Goal: Transaction & Acquisition: Purchase product/service

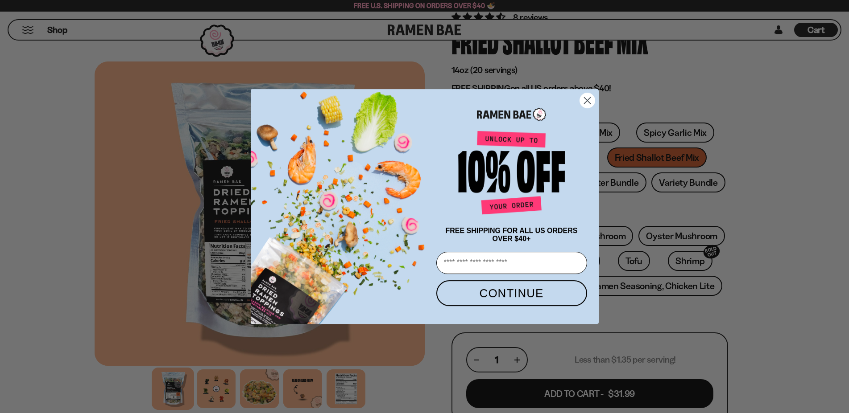
scroll to position [91, 0]
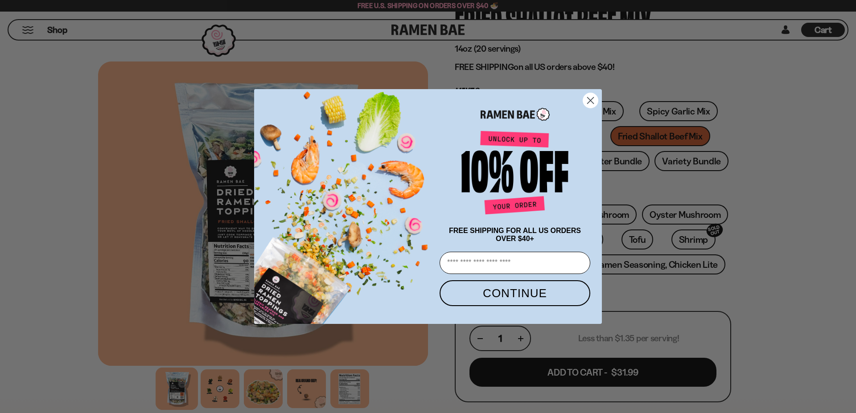
click at [590, 96] on circle "Close dialog" at bounding box center [590, 100] width 15 height 15
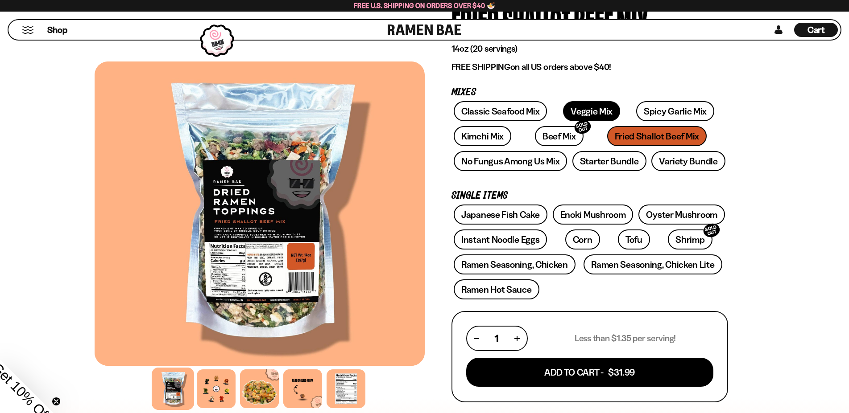
click at [589, 115] on link "Veggie Mix" at bounding box center [591, 111] width 57 height 20
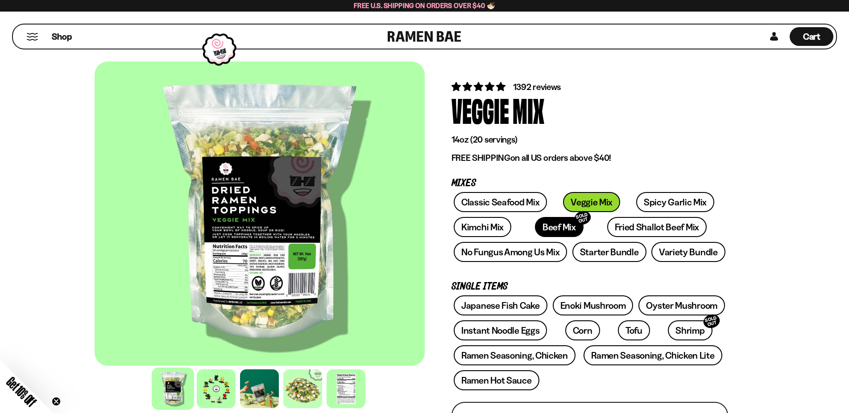
click at [541, 225] on link "Beef Mix SOLD OUT" at bounding box center [559, 227] width 49 height 20
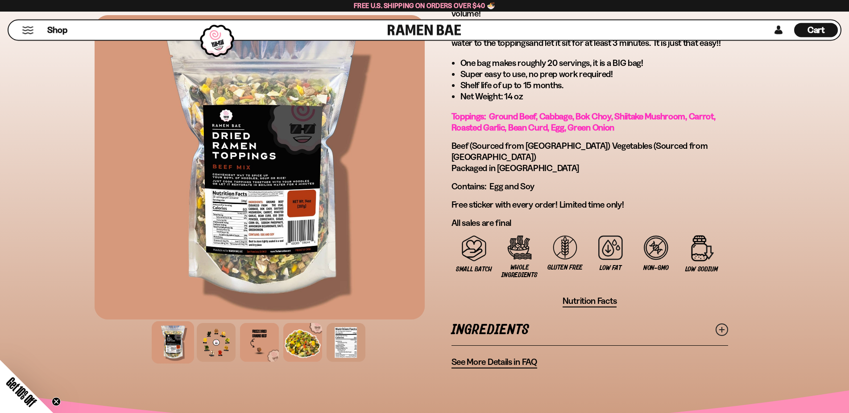
scroll to position [546, 0]
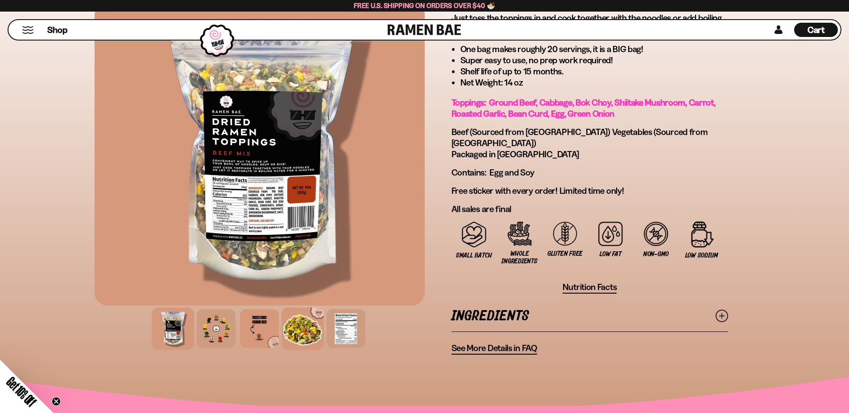
click at [313, 309] on div at bounding box center [302, 329] width 42 height 42
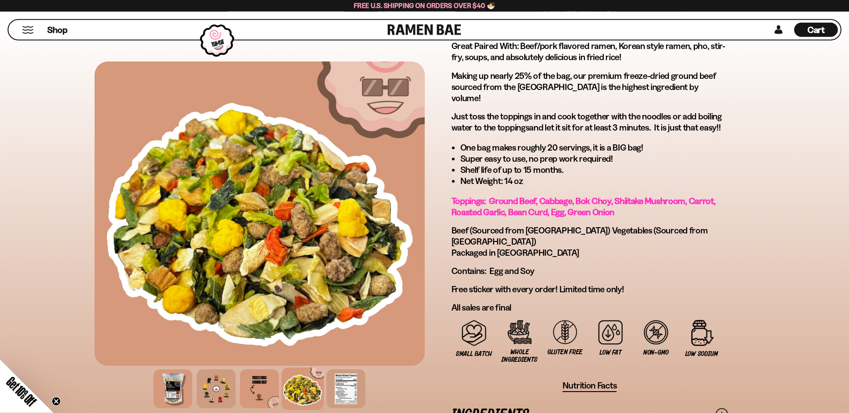
scroll to position [409, 0]
